Goal: Task Accomplishment & Management: Use online tool/utility

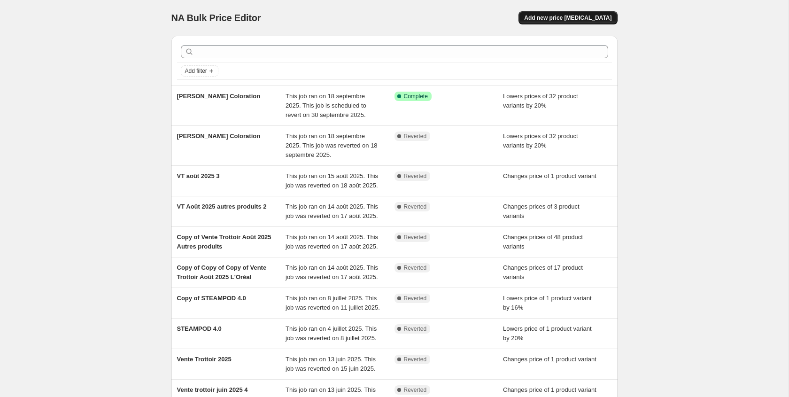
click at [592, 19] on span "Add new price change job" at bounding box center [567, 18] width 87 height 8
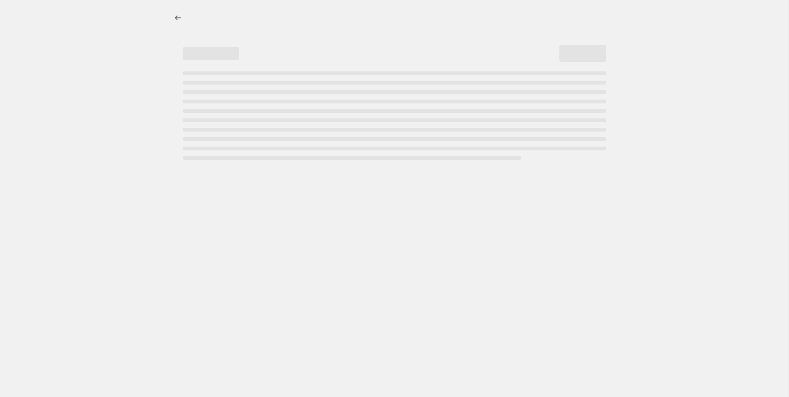
select select "percentage"
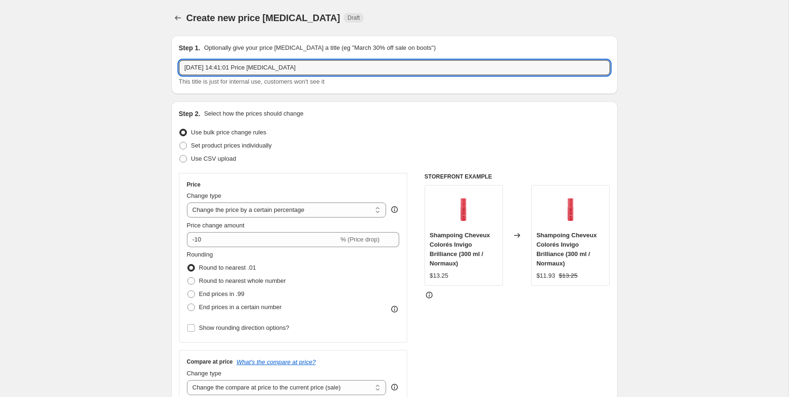
drag, startPoint x: 326, startPoint y: 68, endPoint x: 107, endPoint y: 64, distance: 219.8
click at [175, 16] on icon "Price change jobs" at bounding box center [177, 17] width 9 height 9
